Goal: Check status: Check status

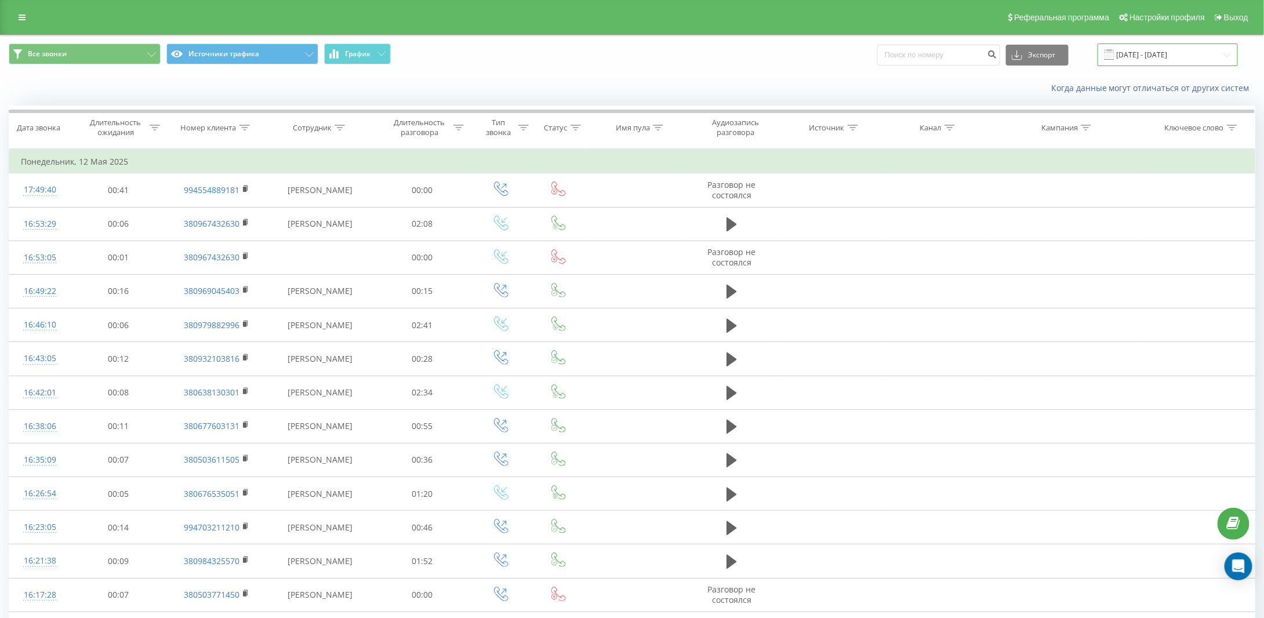
click at [1138, 50] on input "12.05.2025 - 12.05.2025" at bounding box center [1168, 54] width 140 height 23
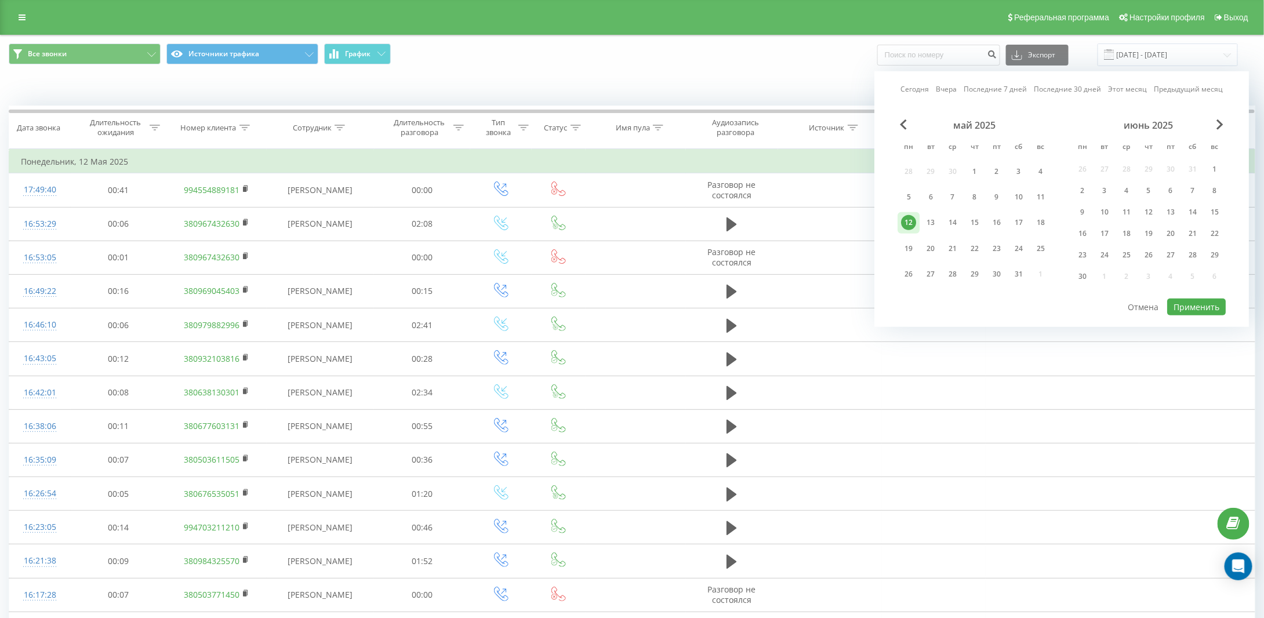
click at [911, 85] on link "Сегодня" at bounding box center [915, 89] width 28 height 11
click at [1193, 309] on button "Применить" at bounding box center [1196, 307] width 59 height 17
type input "[DATE] - [DATE]"
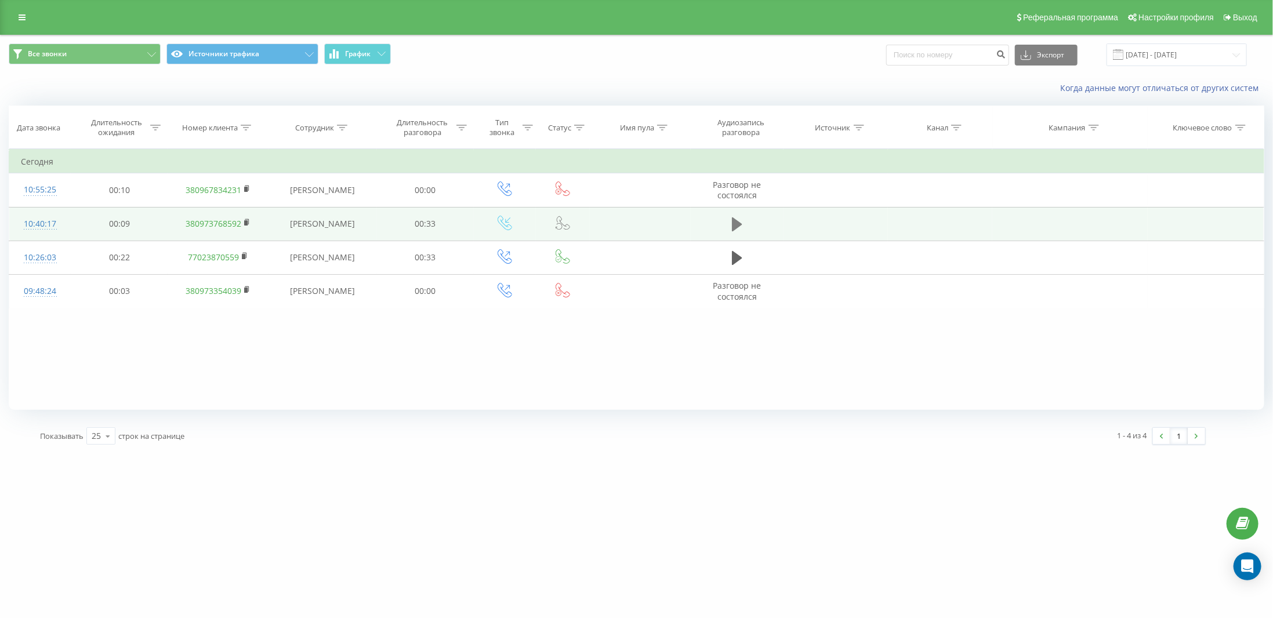
click at [735, 222] on icon at bounding box center [737, 224] width 10 height 14
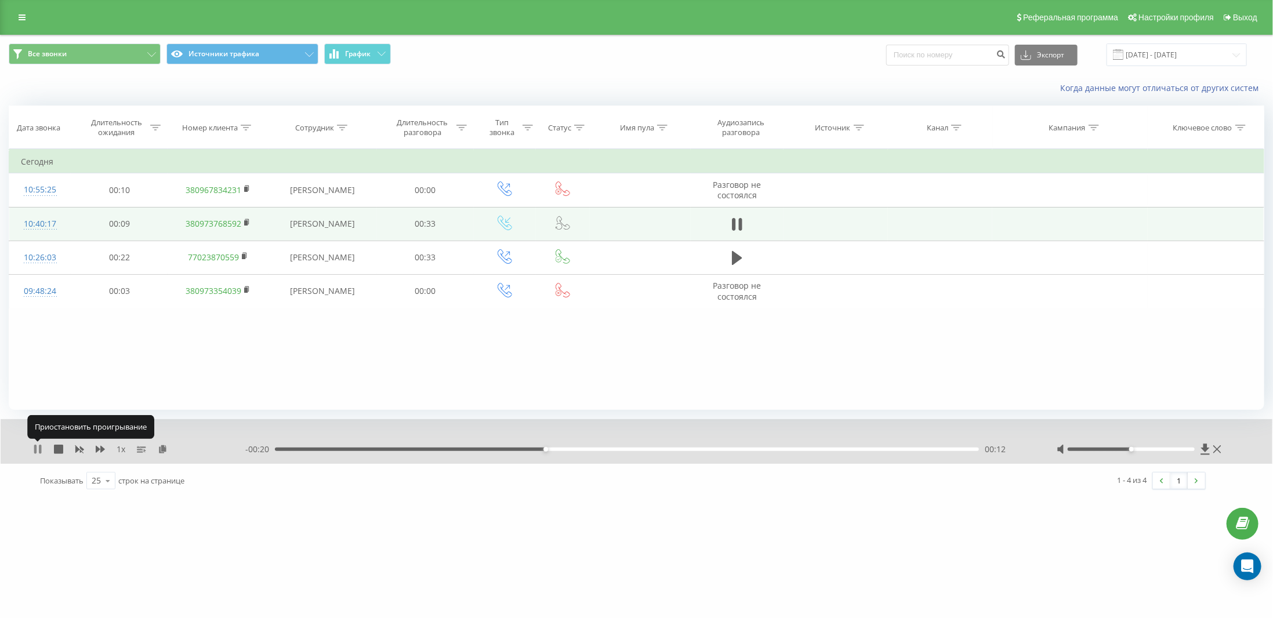
click at [38, 446] on icon at bounding box center [37, 449] width 9 height 9
